Goal: Transaction & Acquisition: Purchase product/service

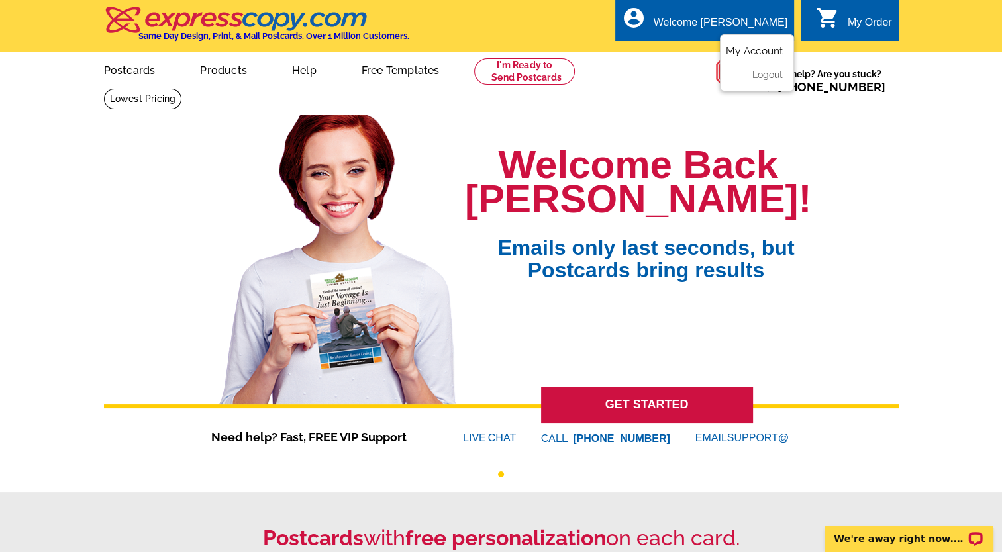
click at [765, 49] on link "My Account" at bounding box center [754, 51] width 57 height 12
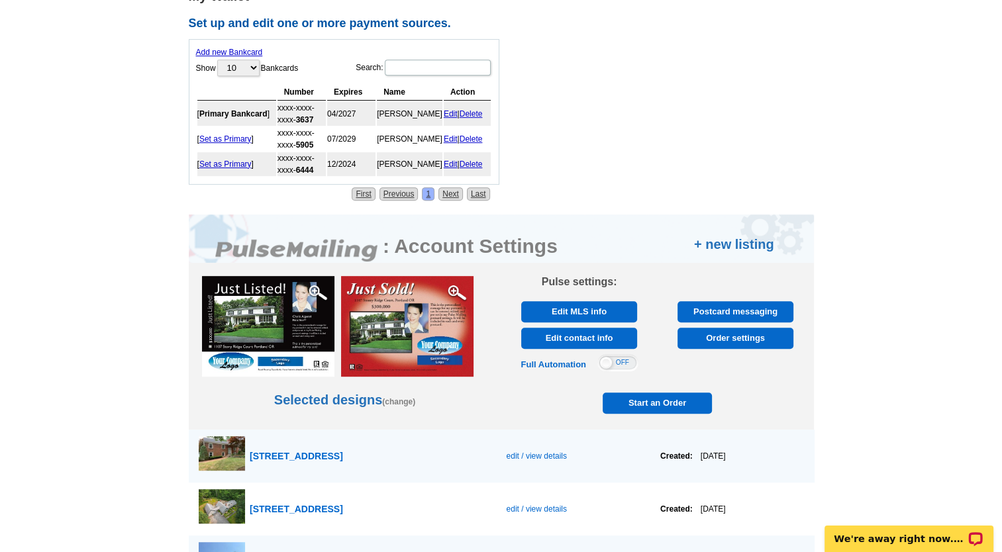
scroll to position [603, 0]
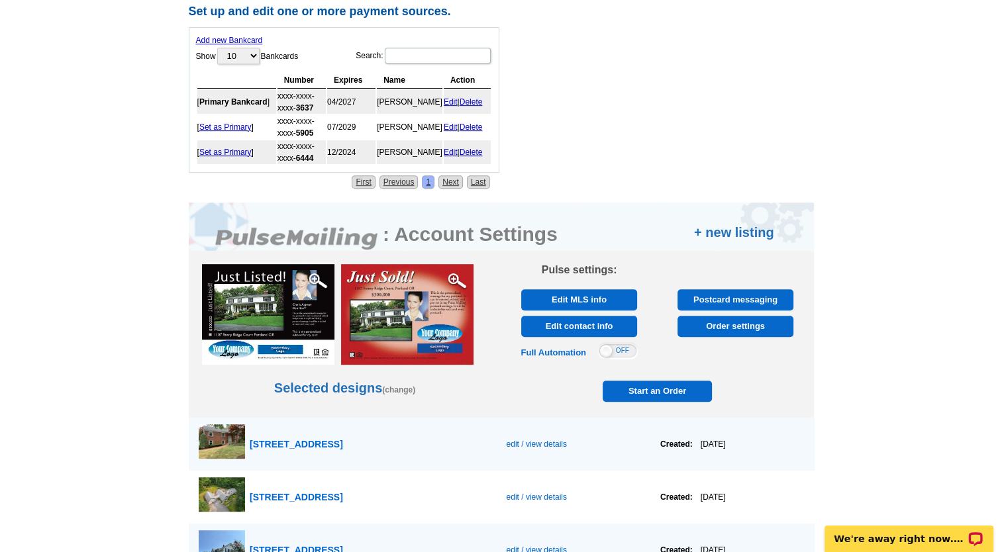
click at [667, 384] on span "Start an Order" at bounding box center [657, 391] width 103 height 21
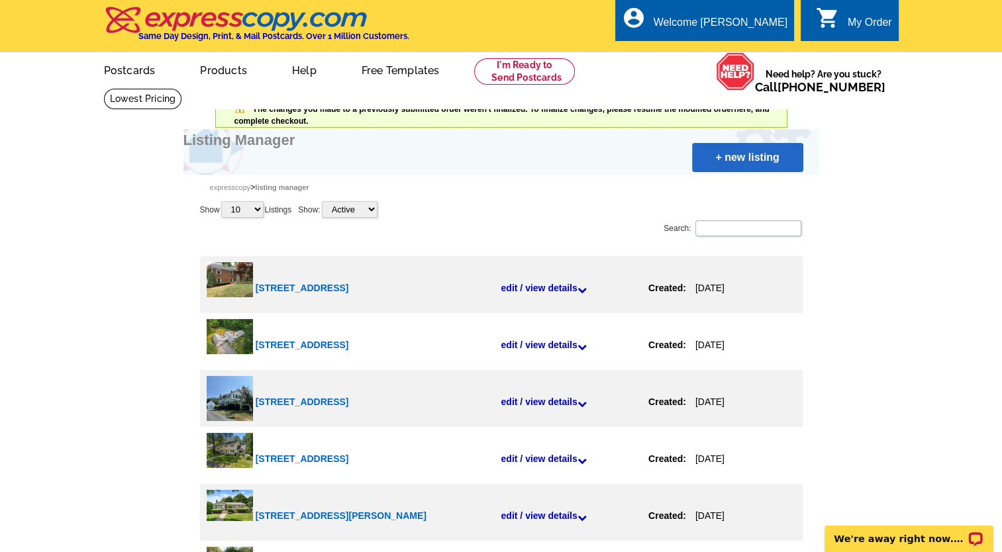
click at [738, 160] on link "+ new listing" at bounding box center [747, 157] width 111 height 29
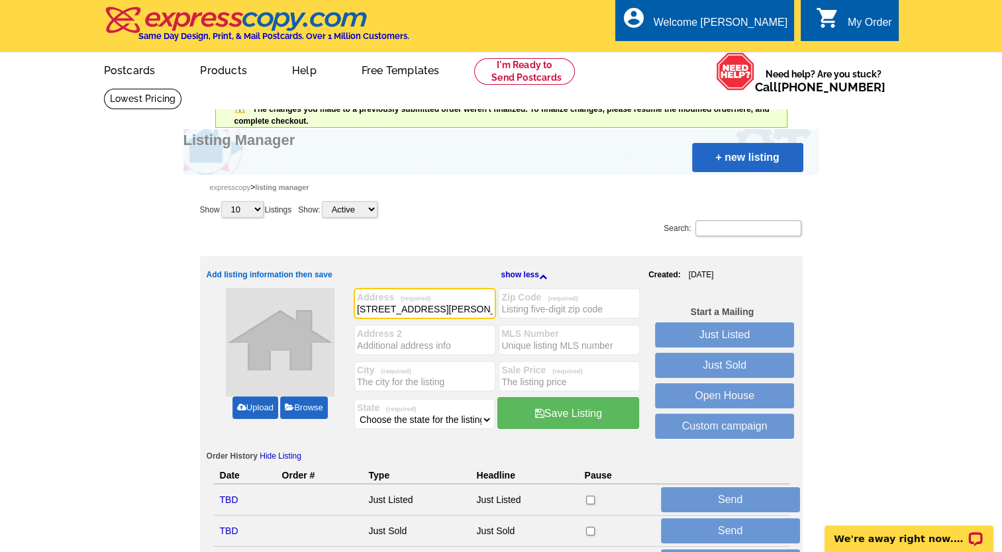
type input "[STREET_ADDRESS][PERSON_NAME]"
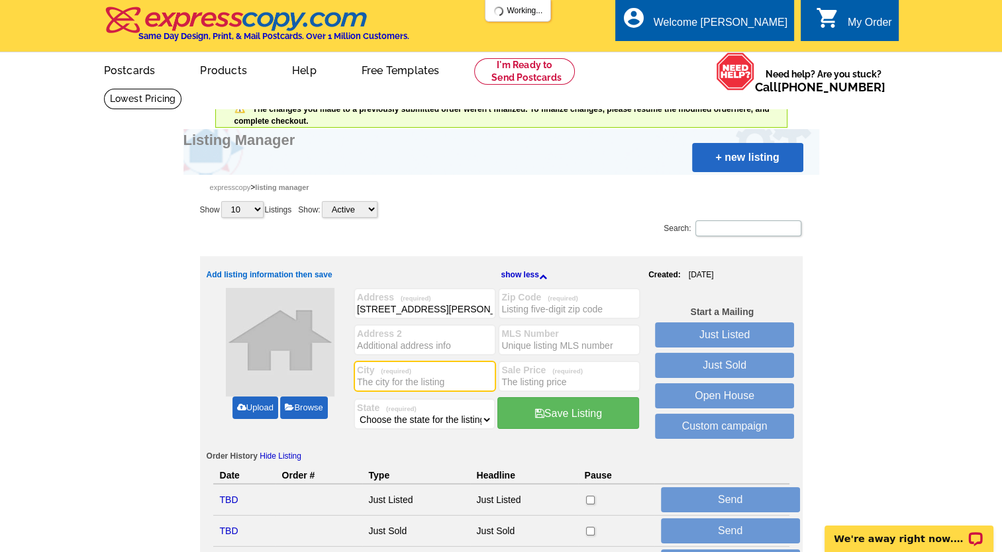
click at [369, 384] on input "City (required)" at bounding box center [425, 381] width 136 height 13
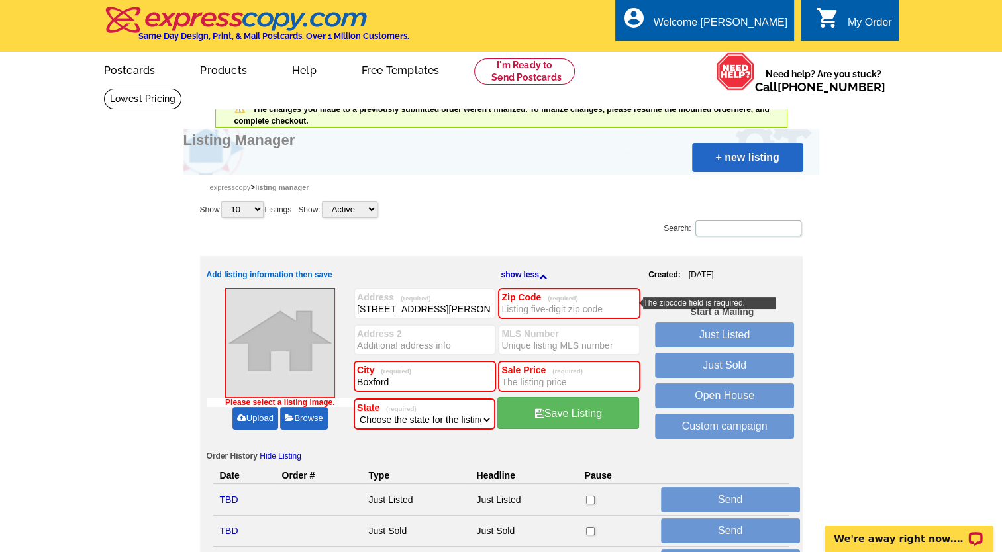
type input "Boxford"
click at [338, 434] on div "Please select a listing image. Upload Browse" at bounding box center [281, 366] width 148 height 156
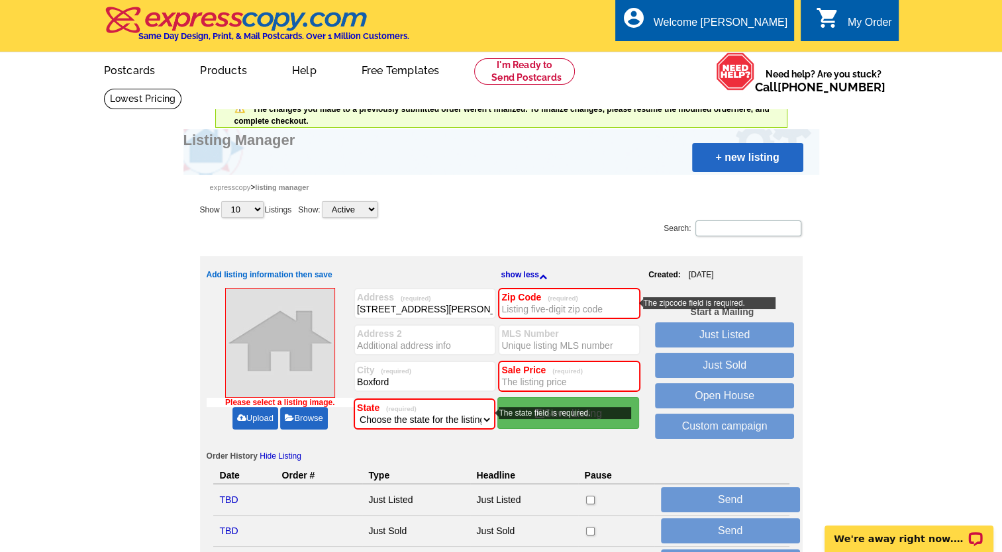
click at [479, 417] on select "Choose the state for the listing Alabama Alaska Arizona Arkansas California Col…" at bounding box center [424, 419] width 135 height 13
select select "22"
click at [357, 413] on select "Choose the state for the listing Alabama Alaska Arizona Arkansas California Col…" at bounding box center [424, 419] width 135 height 13
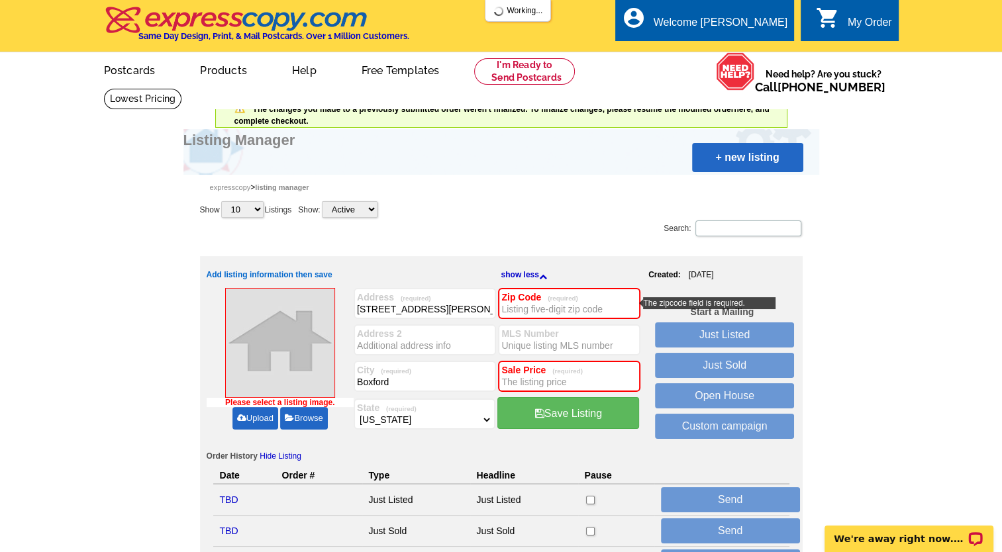
click at [565, 303] on input "Zip Code (required)" at bounding box center [569, 309] width 136 height 13
type input "01921"
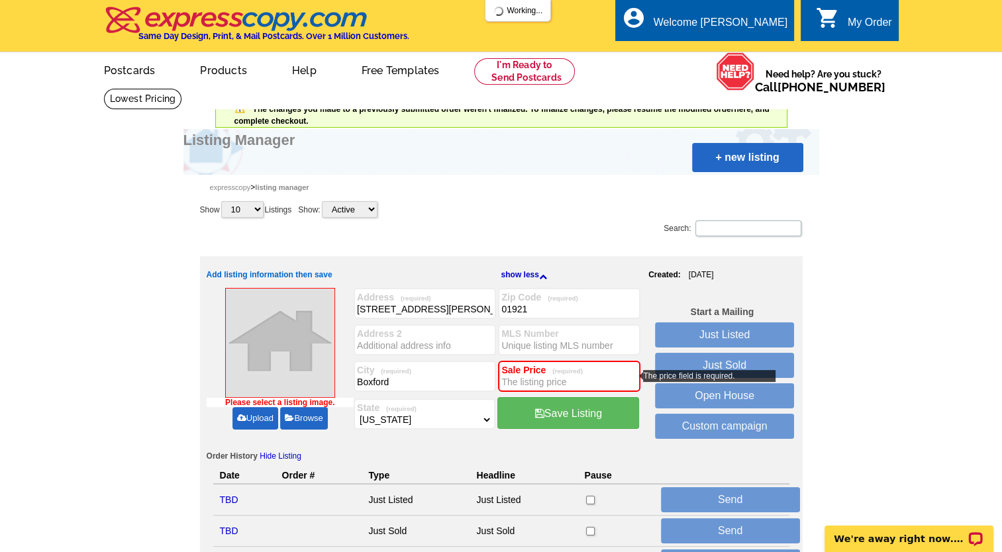
click at [559, 379] on input "Sale Price (required)" at bounding box center [569, 381] width 136 height 13
type input "674,000"
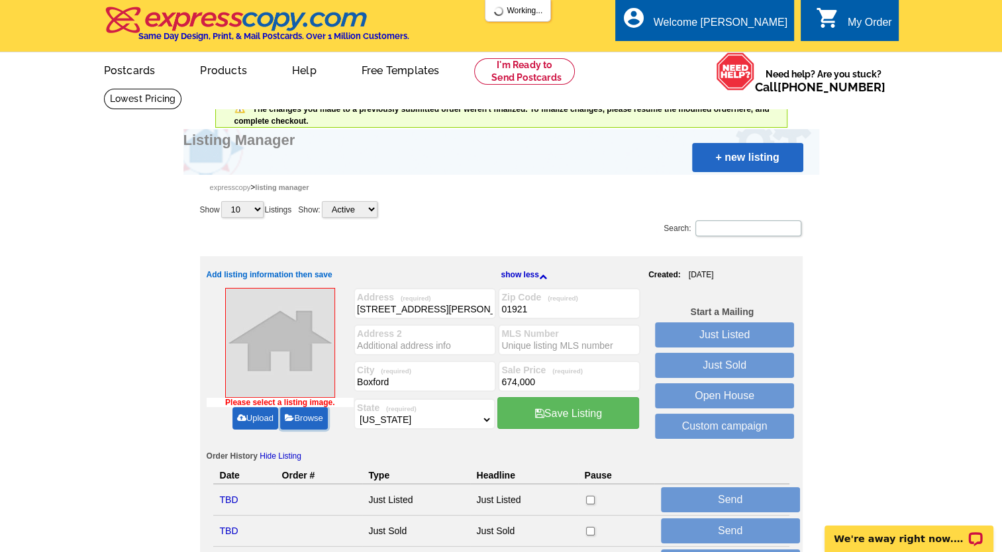
click at [299, 420] on link "Browse" at bounding box center [303, 418] width 47 height 23
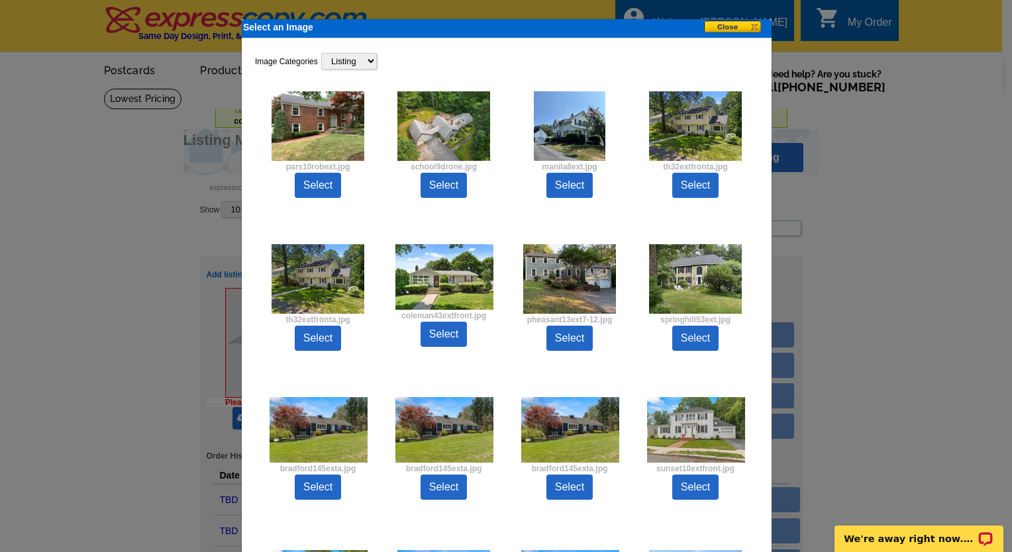
click at [718, 26] on button at bounding box center [737, 28] width 66 height 14
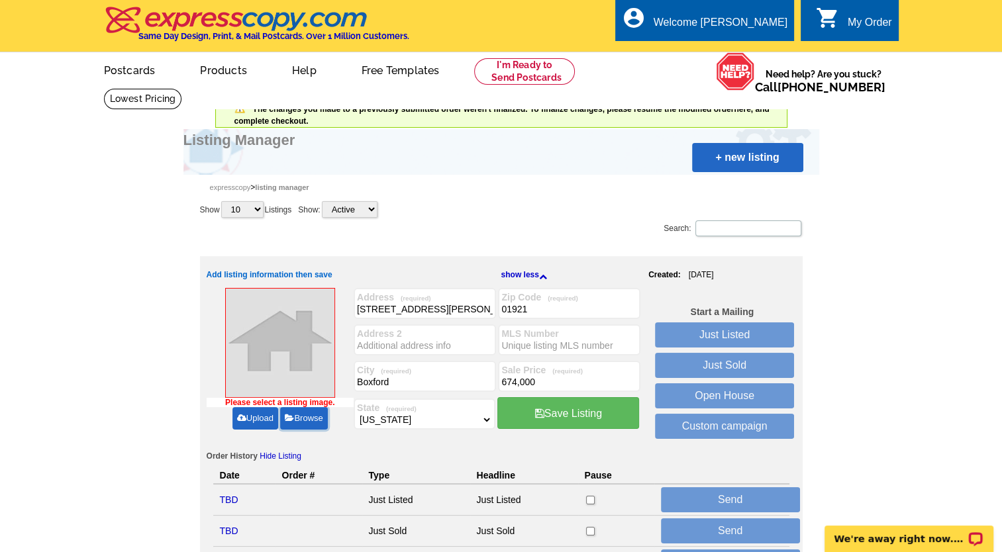
click at [302, 415] on link "Browse" at bounding box center [303, 418] width 47 height 23
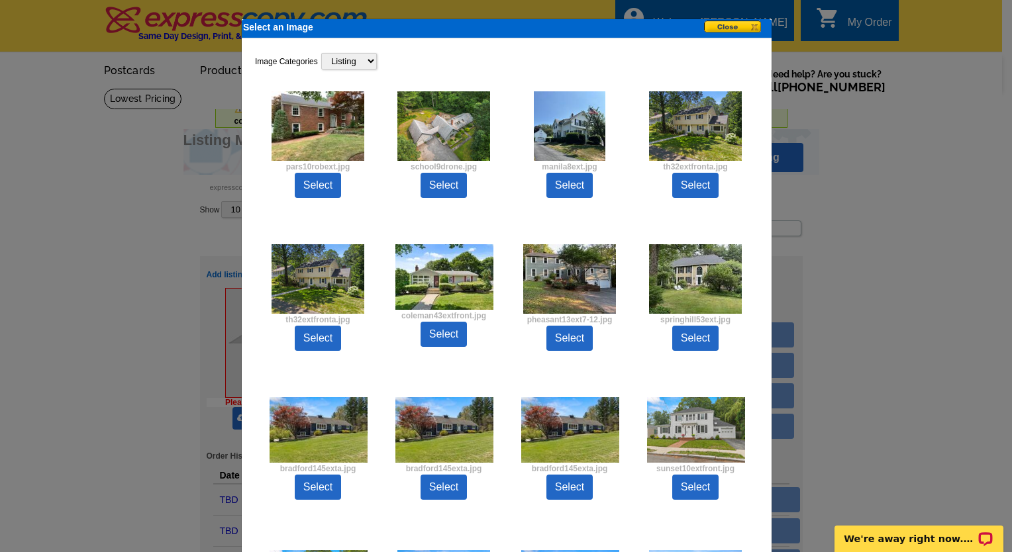
click at [725, 21] on button at bounding box center [737, 28] width 66 height 14
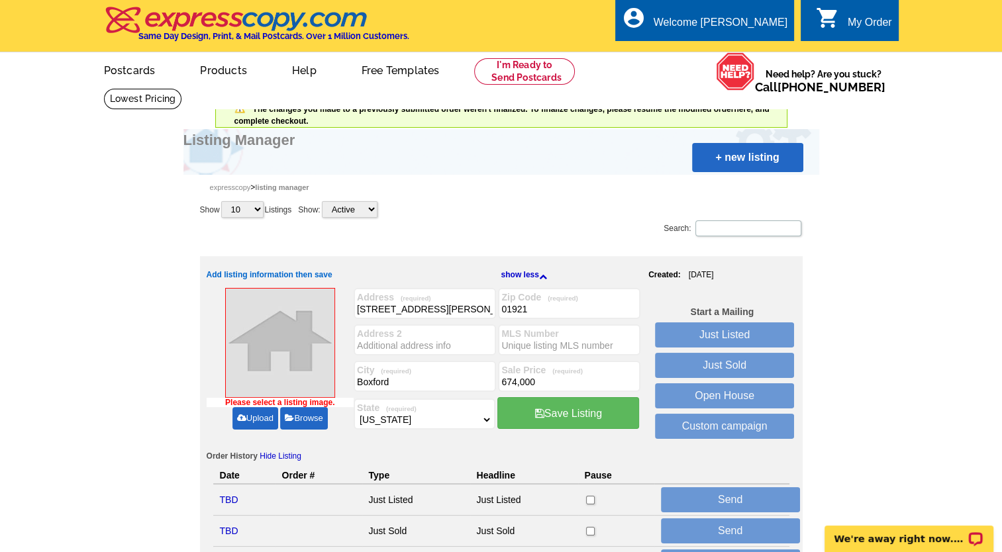
click at [252, 418] on link "Upload" at bounding box center [255, 418] width 46 height 23
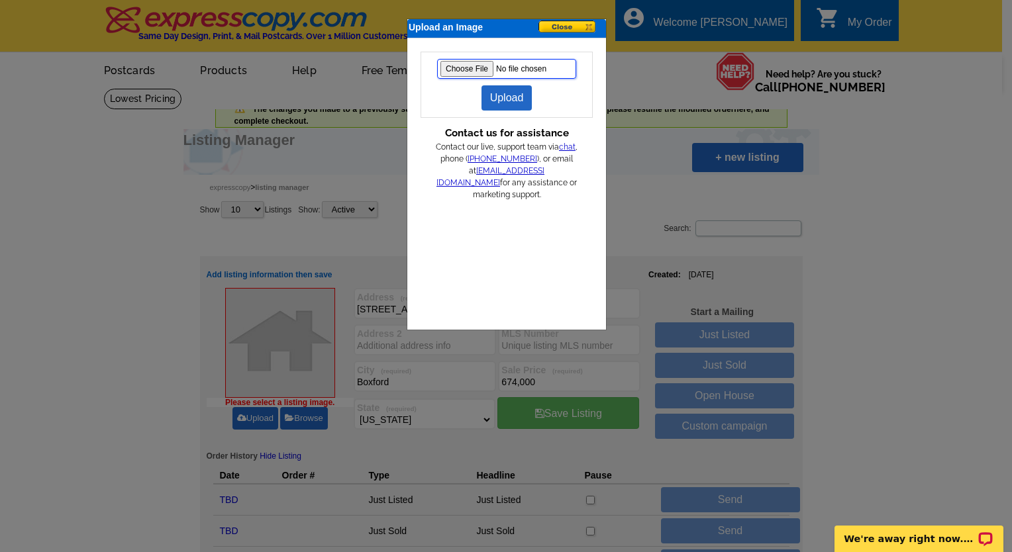
click at [473, 65] on input "file" at bounding box center [506, 69] width 139 height 20
type input "C:\fakepath\rowleyct5drone.jpg"
click at [509, 97] on link "Upload" at bounding box center [506, 97] width 51 height 25
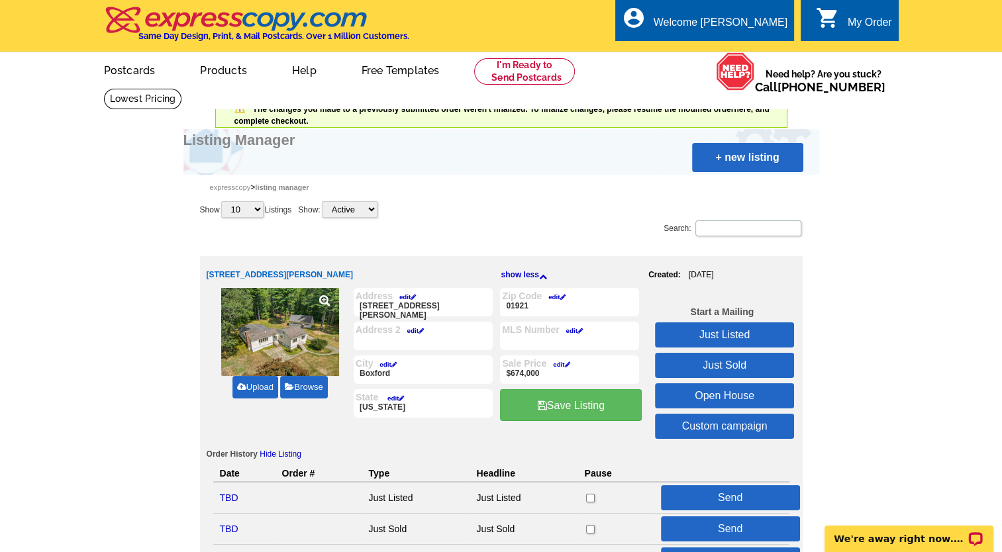
click at [727, 329] on link "Just Listed" at bounding box center [724, 334] width 139 height 25
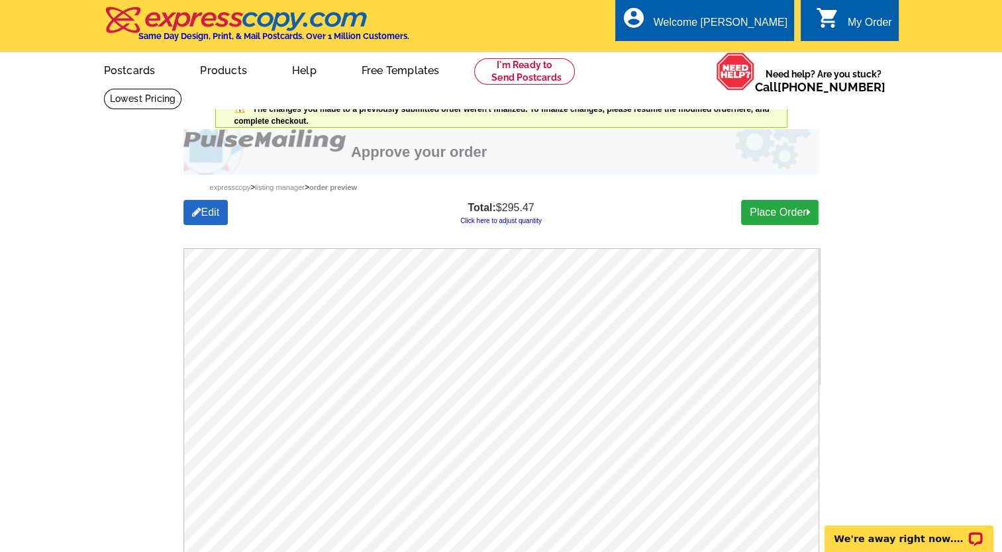
click at [509, 221] on link "Click here to adjust quantity" at bounding box center [500, 220] width 81 height 7
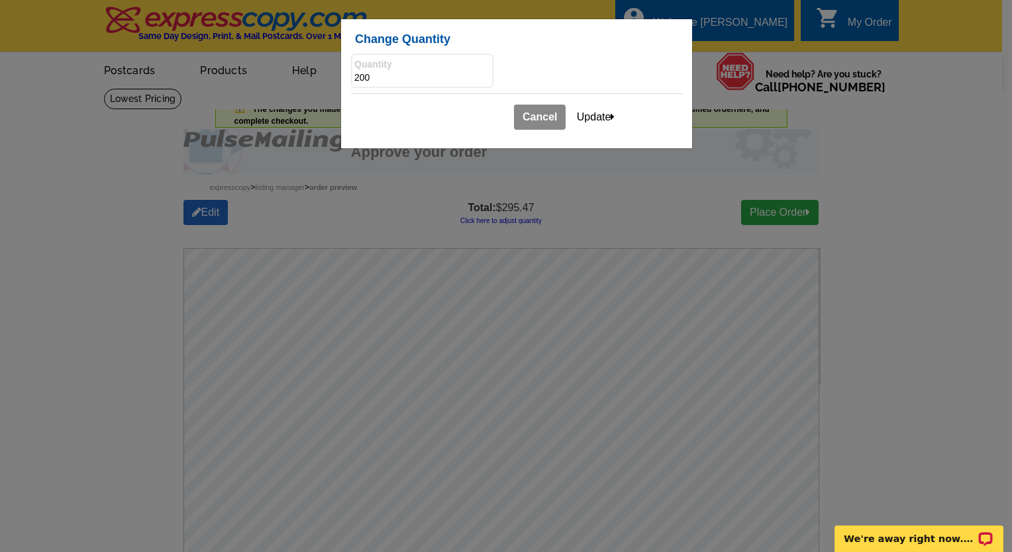
click at [359, 77] on input "200" at bounding box center [422, 78] width 136 height 13
type input "100"
click at [589, 112] on button "Update" at bounding box center [596, 117] width 56 height 25
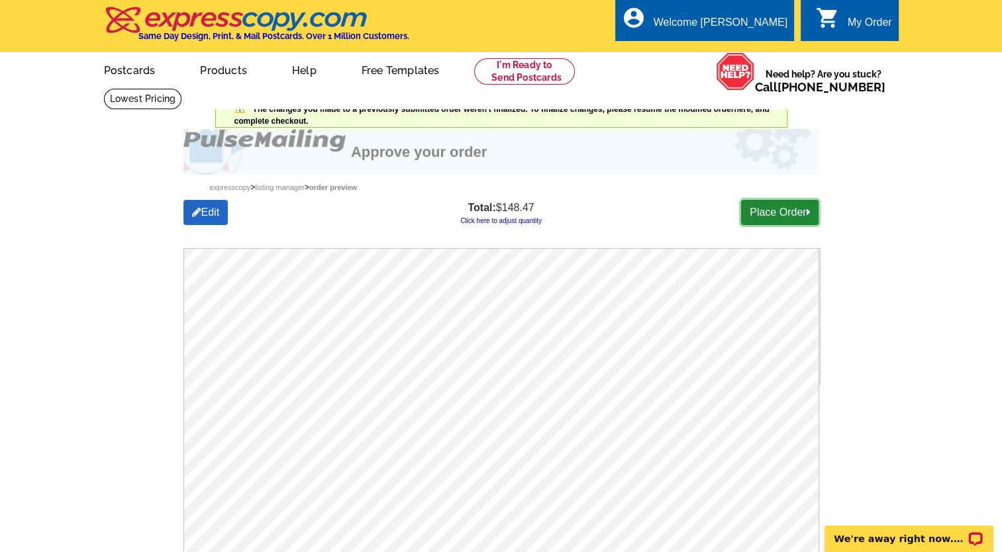
click at [763, 213] on link "Place Order" at bounding box center [779, 212] width 77 height 25
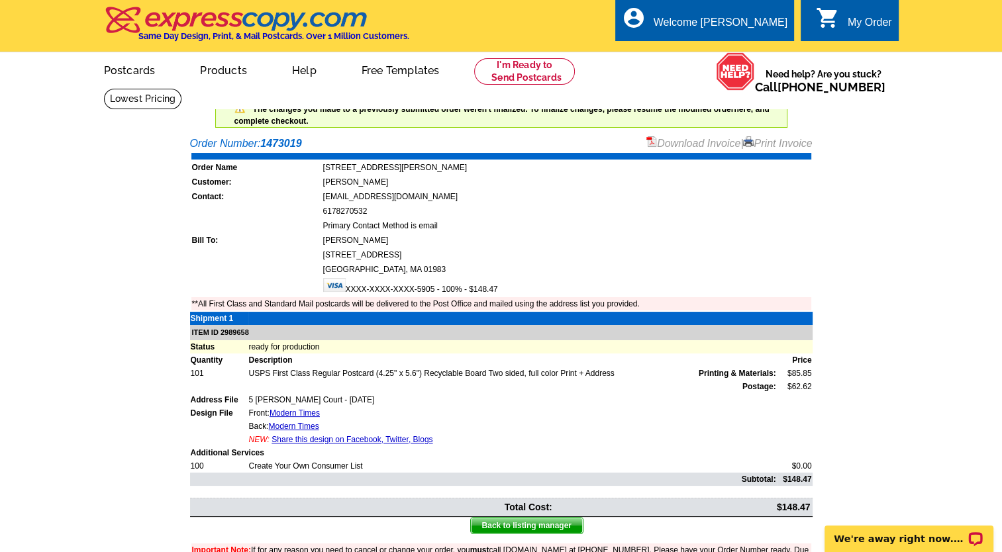
click at [346, 107] on span "The changes you made to a previously submitted order weren't finalized. To fina…" at bounding box center [501, 115] width 535 height 21
